Goal: Task Accomplishment & Management: Use online tool/utility

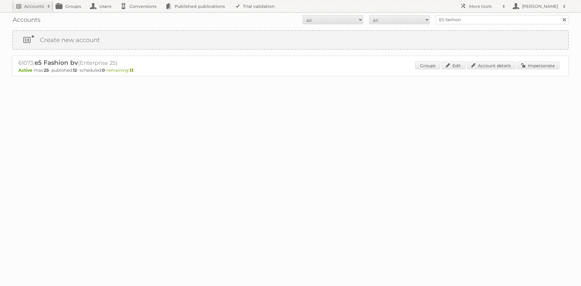
click at [43, 6] on h2 "Accounts" at bounding box center [34, 6] width 20 height 6
type input"] "e5 fashion"
click at [139, 15] on input "Search" at bounding box center [143, 19] width 9 height 9
click at [539, 64] on link "Impersonate" at bounding box center [537, 65] width 43 height 8
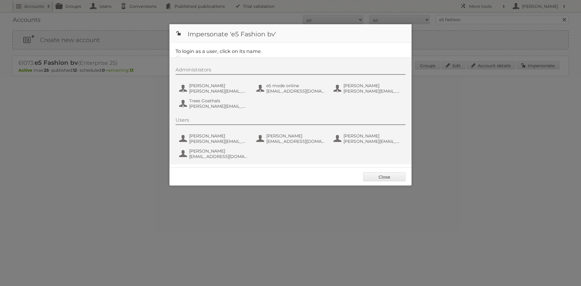
click at [206, 95] on div "Administrators Amber Roggeman a.roggeman@e5.be e5 mode online online@e5mode.be …" at bounding box center [293, 89] width 236 height 44
click at [207, 87] on span "Amber Roggeman" at bounding box center [218, 85] width 59 height 5
